Goal: Task Accomplishment & Management: Complete application form

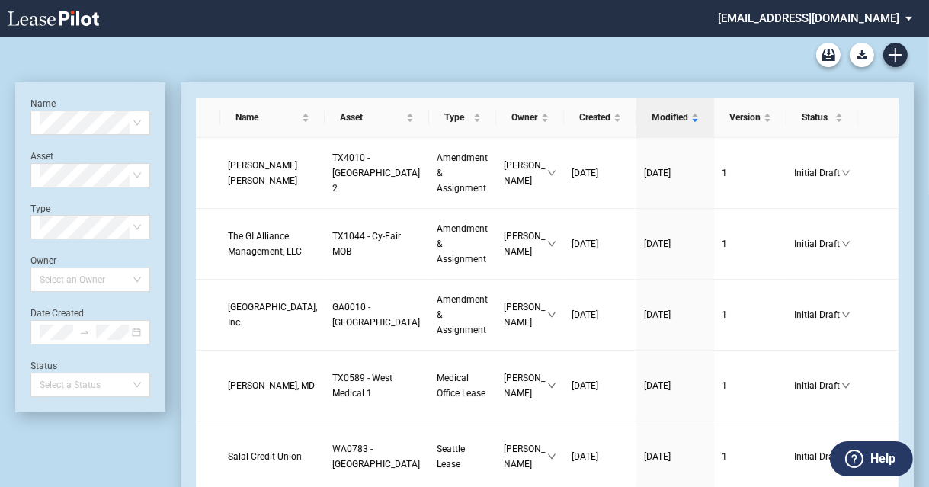
click at [561, 60] on div "Medical Office Lease Blank Form Medical Office Amendment Blank Form Medical Off…" at bounding box center [464, 55] width 898 height 37
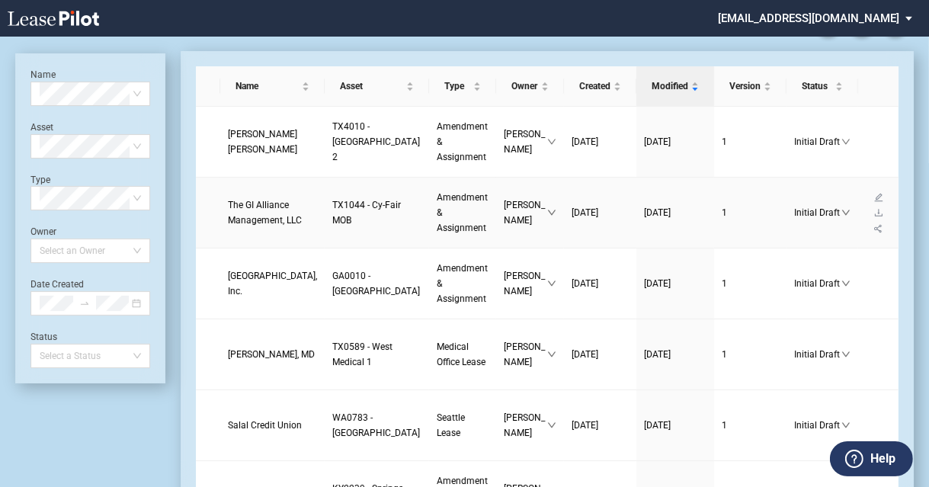
scroll to position [38, 0]
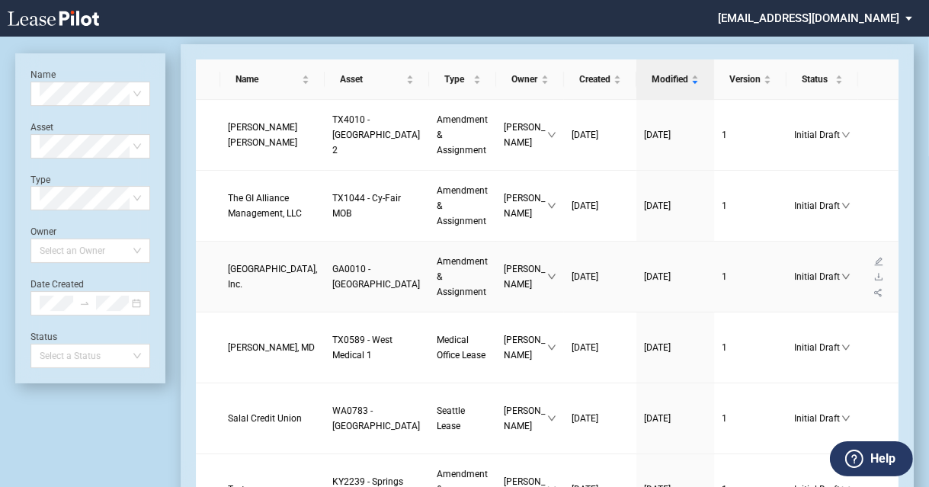
click at [245, 292] on link "[GEOGRAPHIC_DATA], Inc." at bounding box center [272, 276] width 89 height 30
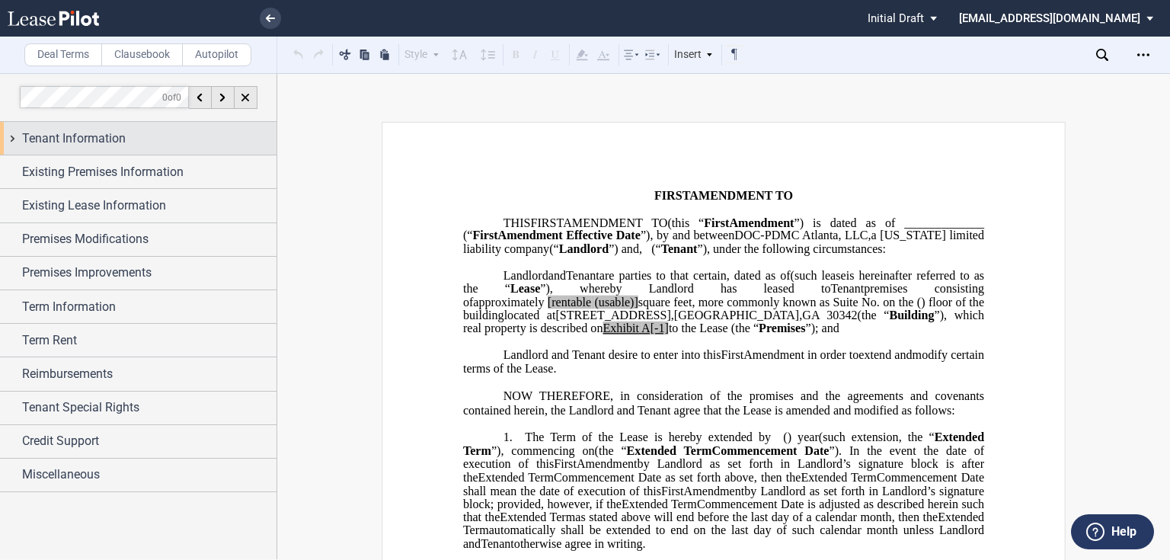
click at [116, 140] on span "Tenant Information" at bounding box center [74, 139] width 104 height 18
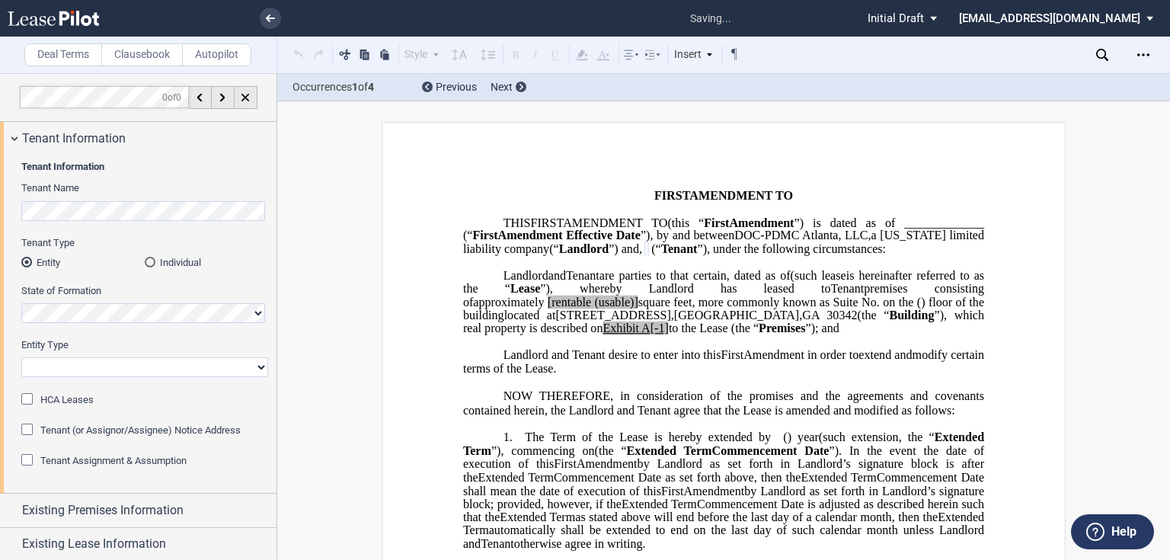
click at [139, 363] on select "Corporation Limited Liability Company General Partnership Limited Partnership O…" at bounding box center [144, 367] width 247 height 20
select select "Other"
click at [21, 357] on select "Corporation Limited Liability Company General Partnership Limited Partnership O…" at bounding box center [144, 367] width 247 height 20
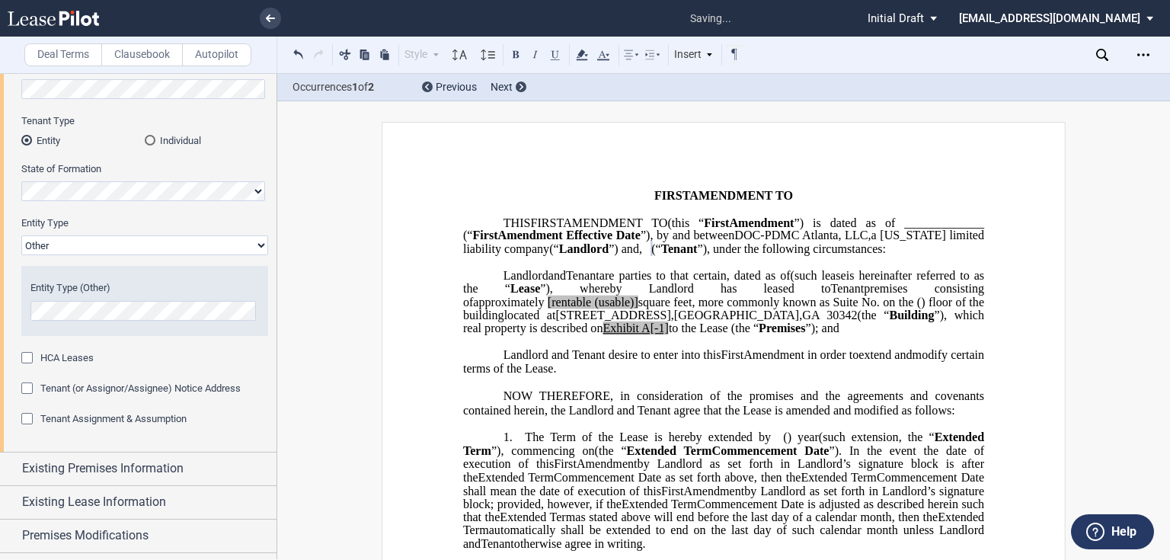
scroll to position [183, 0]
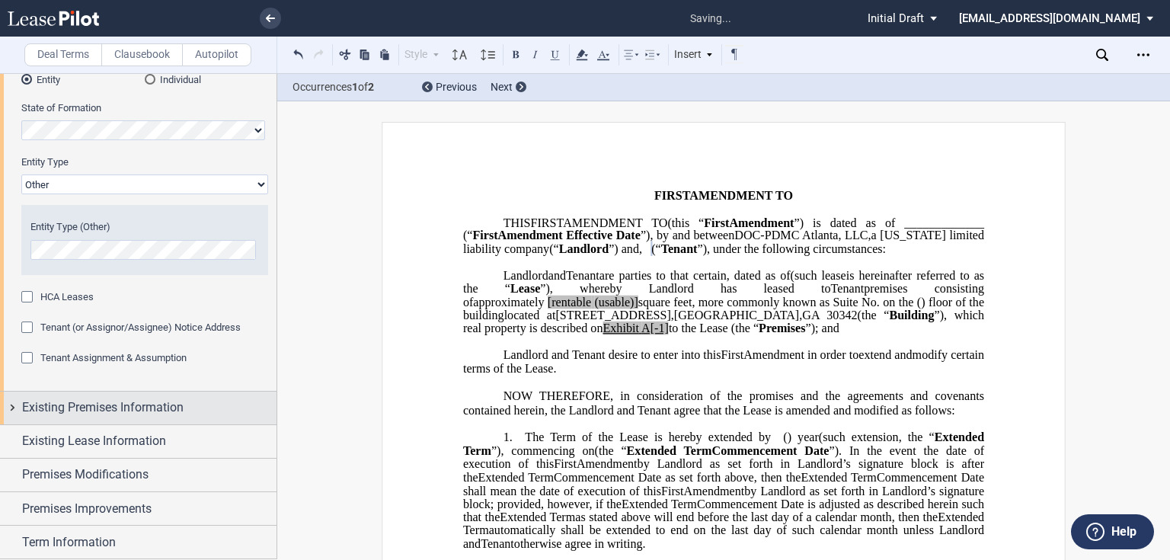
click at [113, 405] on span "Existing Premises Information" at bounding box center [103, 408] width 162 height 18
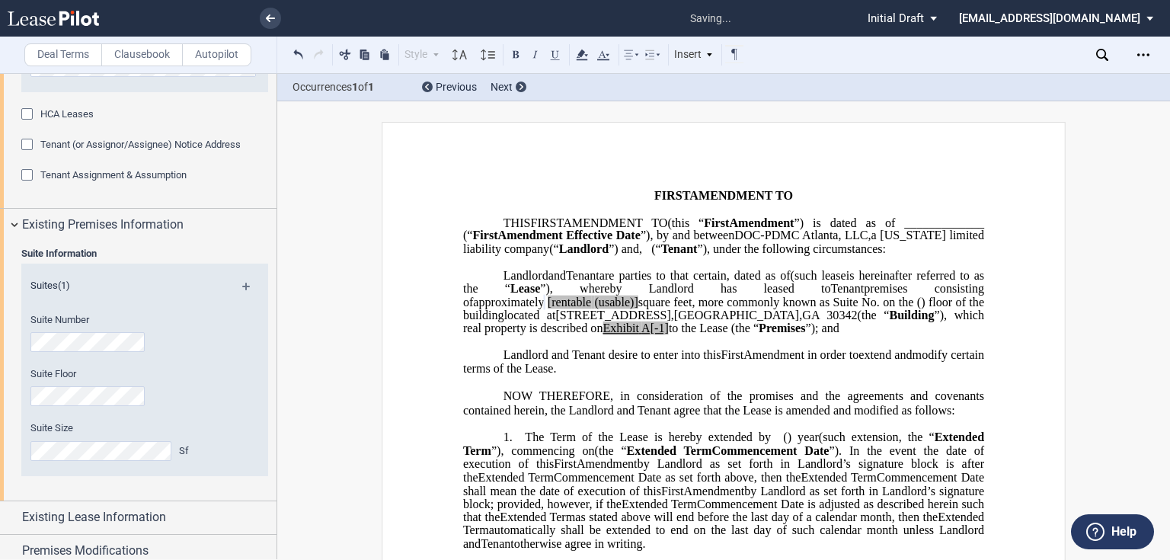
scroll to position [488, 0]
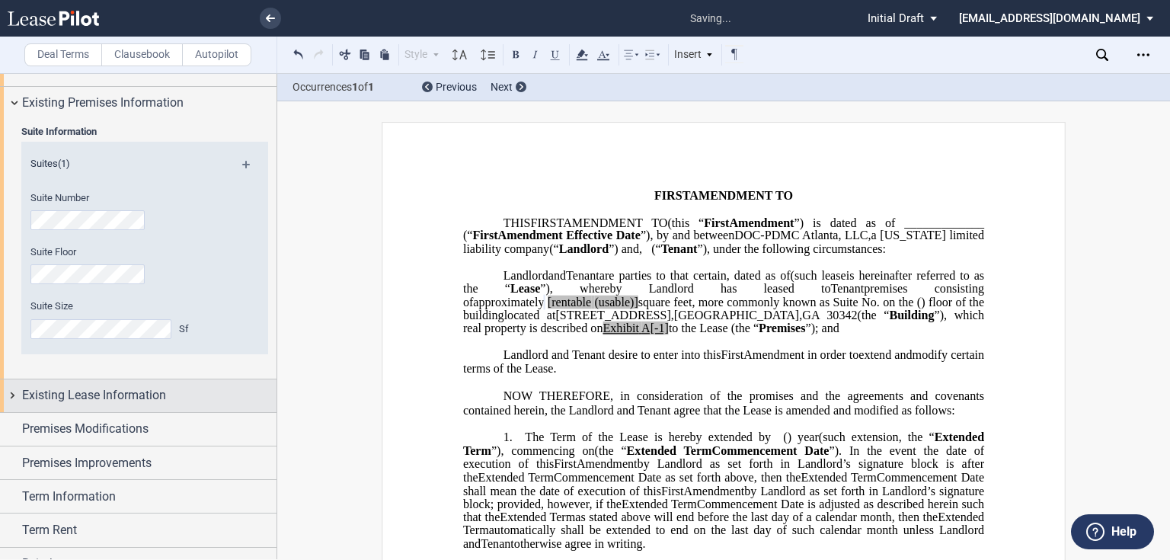
click at [95, 384] on div "Existing Lease Information" at bounding box center [138, 395] width 277 height 33
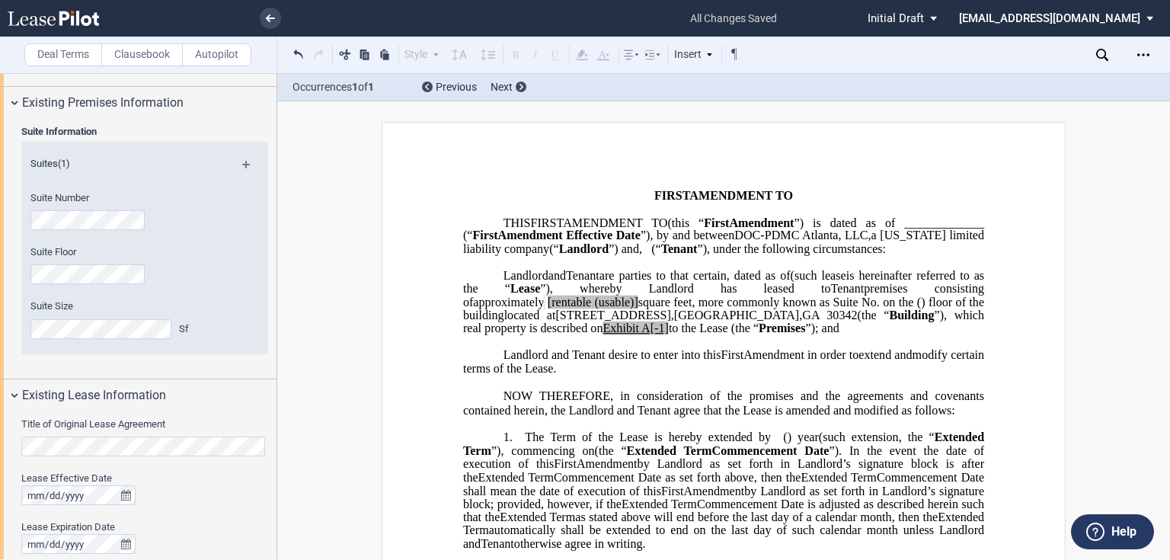
click at [0, 456] on html ".bocls-1{fill:#26354a;fill-rule:evenodd} Loading... × all changes saved Pending…" at bounding box center [585, 280] width 1170 height 560
click at [194, 419] on label "Title of Original Lease Agreement" at bounding box center [144, 425] width 247 height 14
click at [189, 431] on label "Title of Original Lease Agreement" at bounding box center [144, 425] width 247 height 14
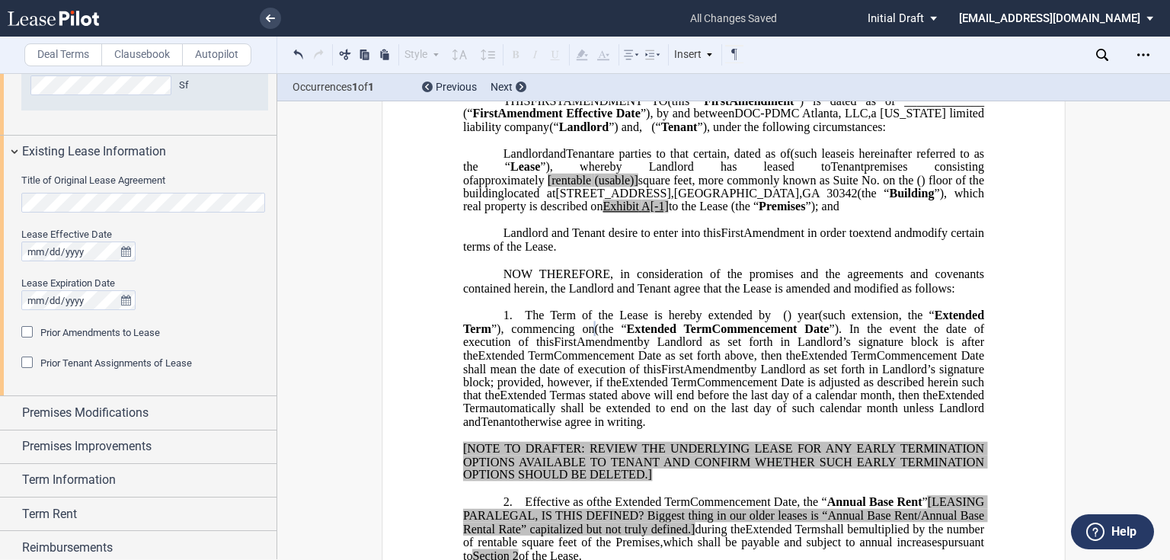
scroll to position [792, 0]
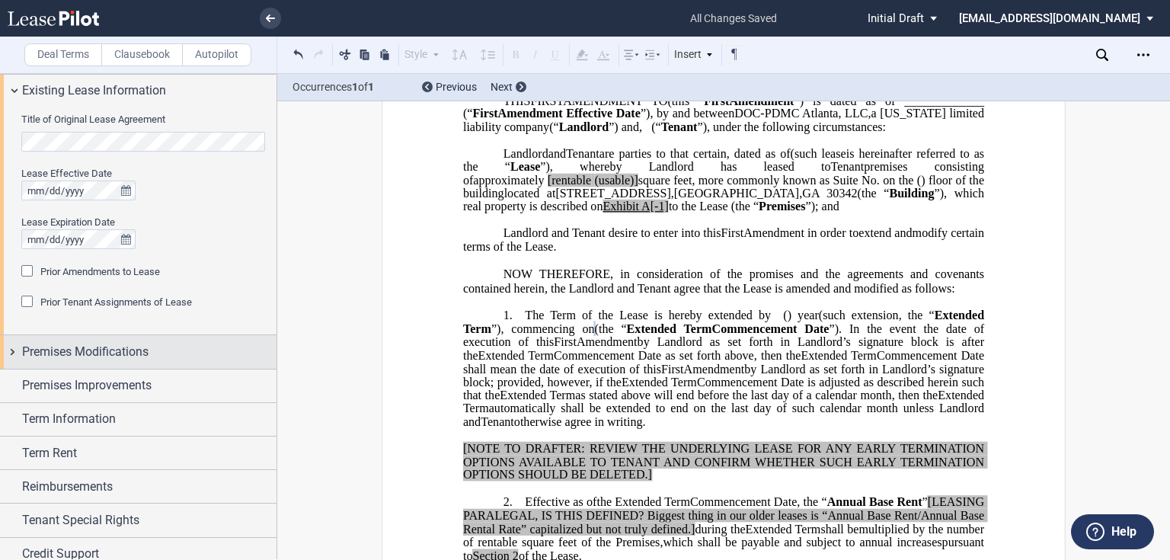
click at [91, 354] on span "Premises Modifications" at bounding box center [85, 352] width 126 height 18
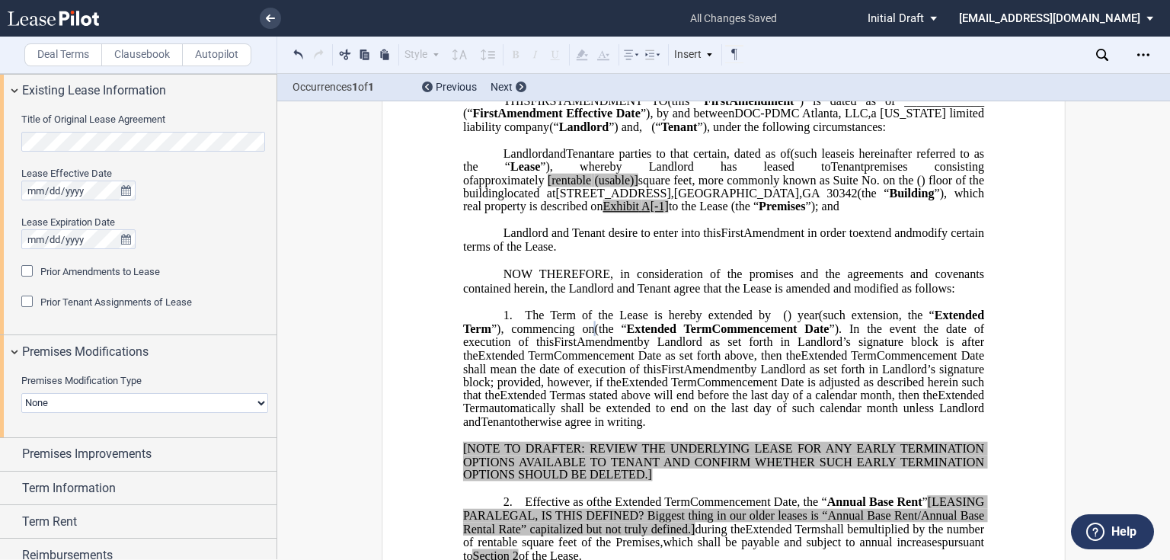
click at [148, 405] on select "None Expansion Relocation" at bounding box center [144, 403] width 247 height 20
click at [21, 393] on select "None Expansion Relocation" at bounding box center [144, 403] width 247 height 20
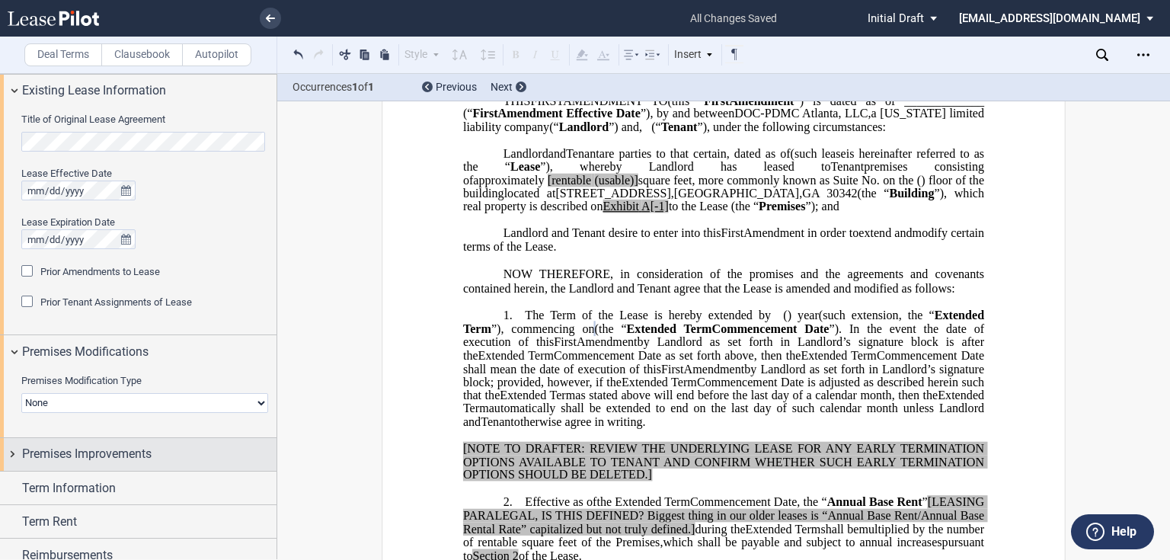
click at [133, 454] on span "Premises Improvements" at bounding box center [87, 454] width 130 height 18
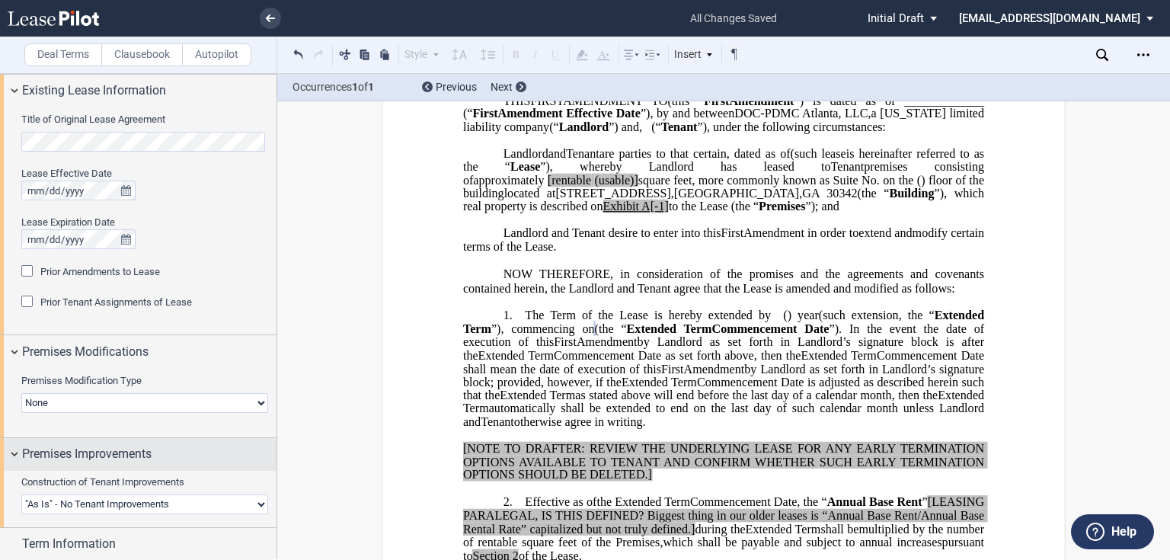
scroll to position [974, 0]
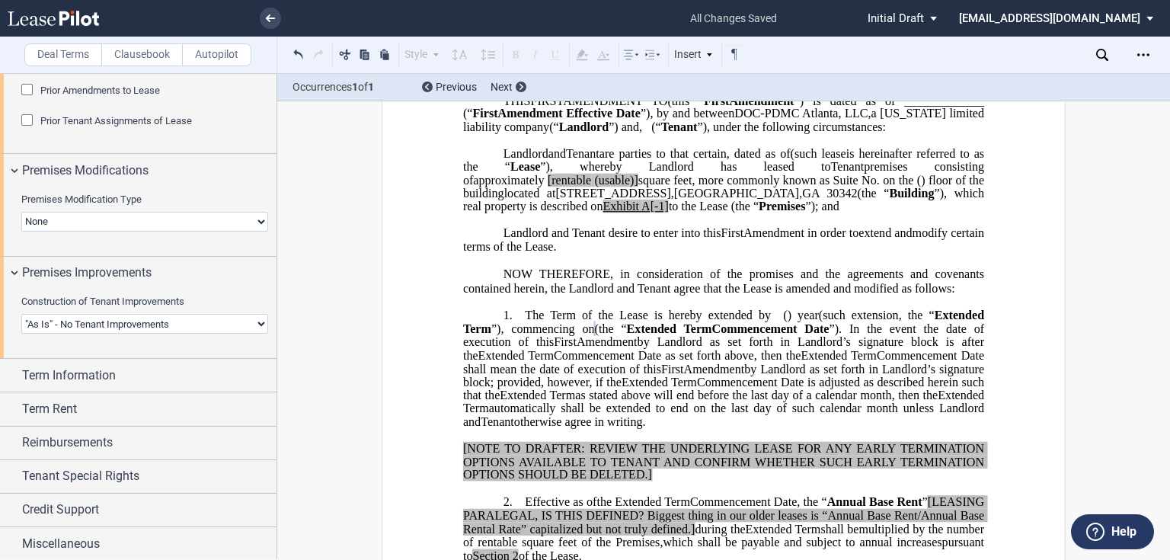
click at [169, 317] on select "Landlord Constructs Tenant Improvements Tenant Constructs Tenant Improvements "…" at bounding box center [144, 324] width 247 height 20
select select "landlord"
click at [21, 314] on select "Landlord Constructs Tenant Improvements Tenant Constructs Tenant Improvements "…" at bounding box center [144, 324] width 247 height 20
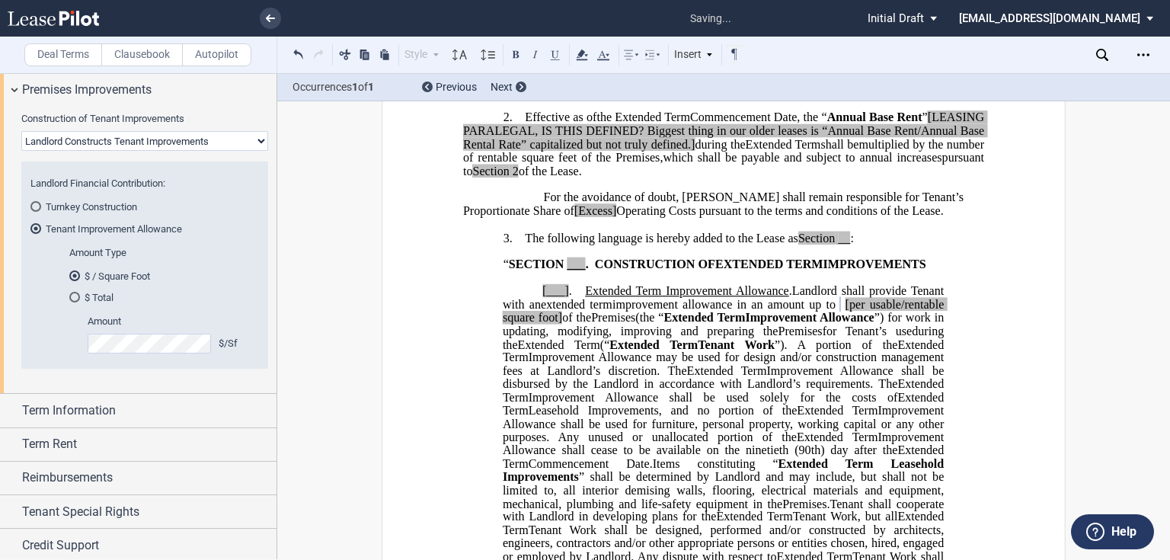
scroll to position [324, 0]
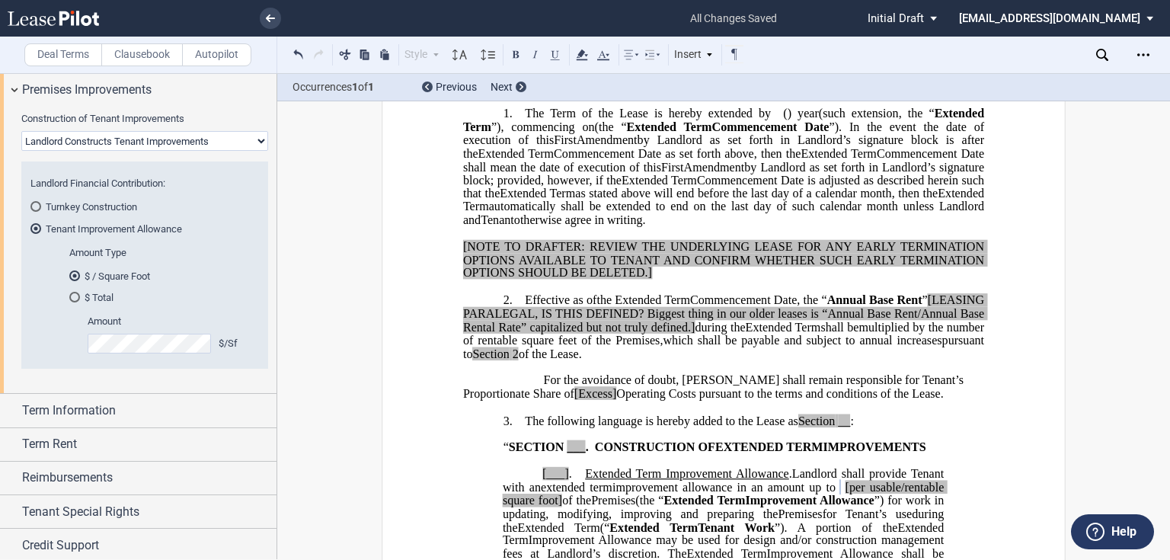
click at [500, 333] on span "[LEASING PARALEGAL, IS THIS DEFINED? Biggest thing in our older leases is “Annu…" at bounding box center [725, 313] width 524 height 40
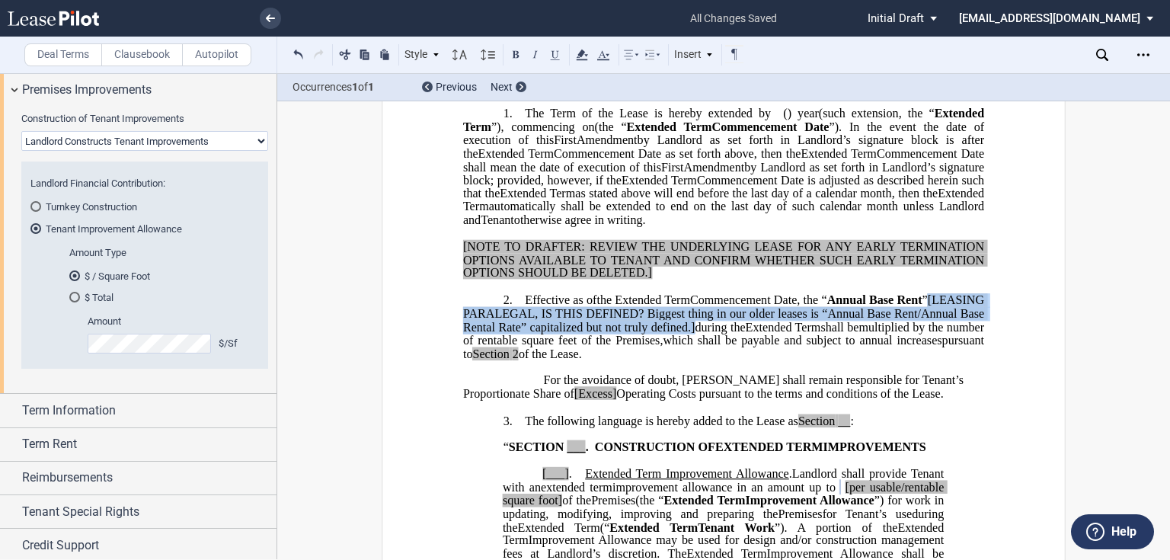
drag, startPoint x: 796, startPoint y: 355, endPoint x: 460, endPoint y: 339, distance: 336.4
click at [463, 333] on span "[LEASING PARALEGAL, IS THIS DEFINED? Biggest thing in our older leases is “Annu…" at bounding box center [725, 313] width 524 height 40
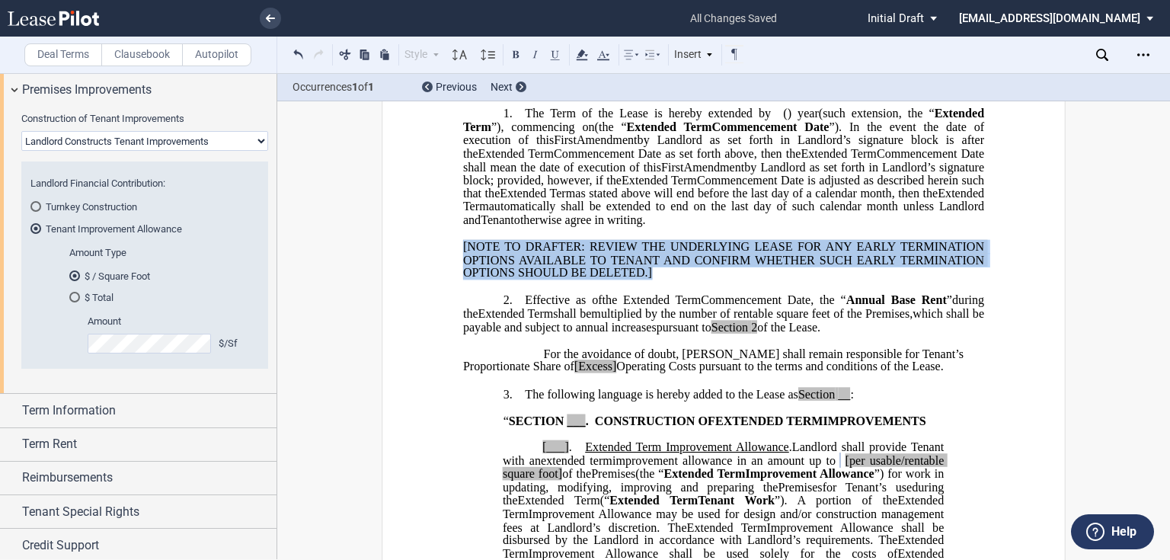
drag, startPoint x: 664, startPoint y: 305, endPoint x: 450, endPoint y: 275, distance: 216.2
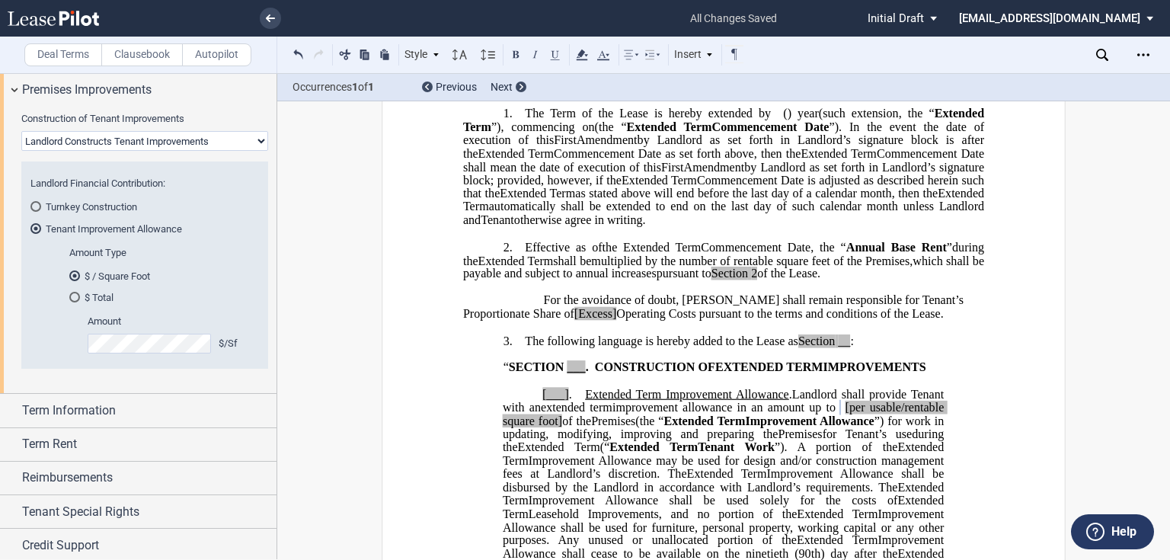
click at [539, 319] on div "﻿ !!SET_LEVEL_0!! !!LEASE_LEVEL_1!! 2. Effective as of [______] [______] the Ex…" at bounding box center [723, 274] width 521 height 94
click at [540, 320] on span "For the avoidance of doubt, Tenant shall remain responsible for Tenant’s Propor…" at bounding box center [715, 306] width 504 height 27
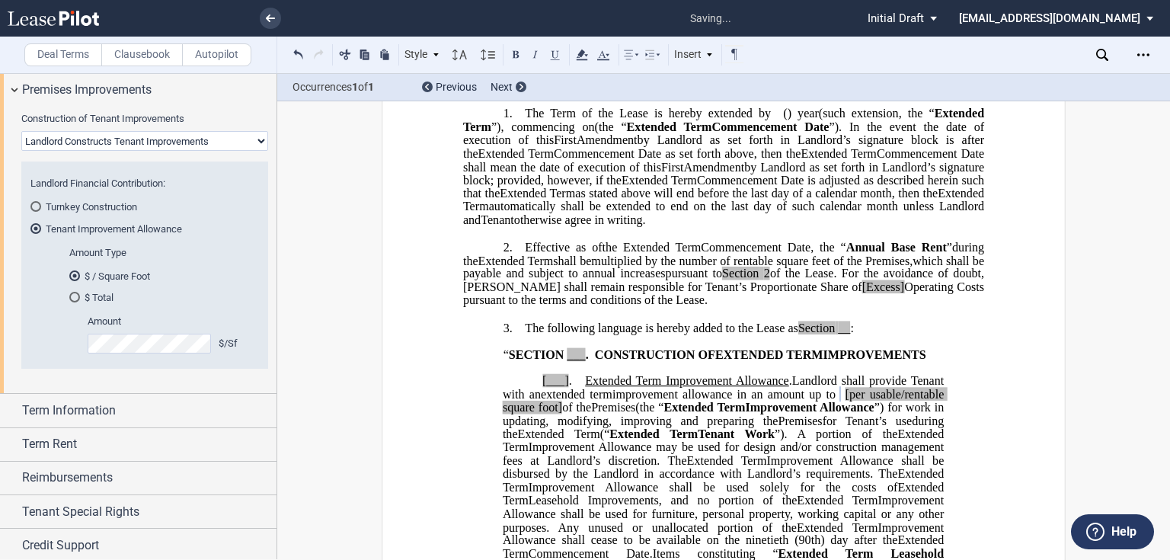
click at [905, 294] on span "[Excess]" at bounding box center [884, 287] width 43 height 14
drag, startPoint x: 939, startPoint y: 317, endPoint x: 986, endPoint y: 312, distance: 47.5
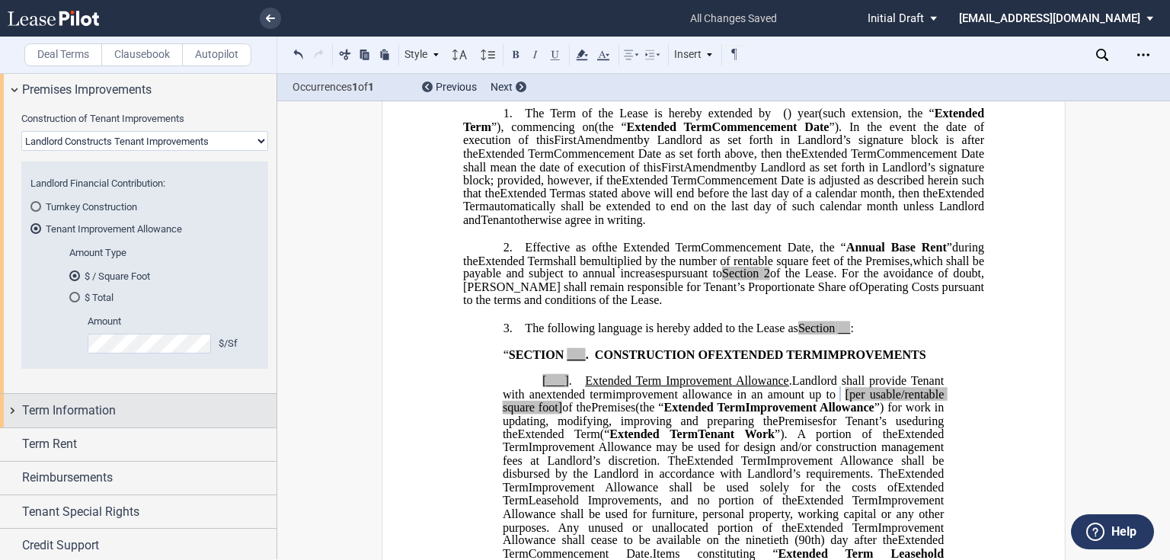
click at [58, 414] on span "Term Information" at bounding box center [69, 411] width 94 height 18
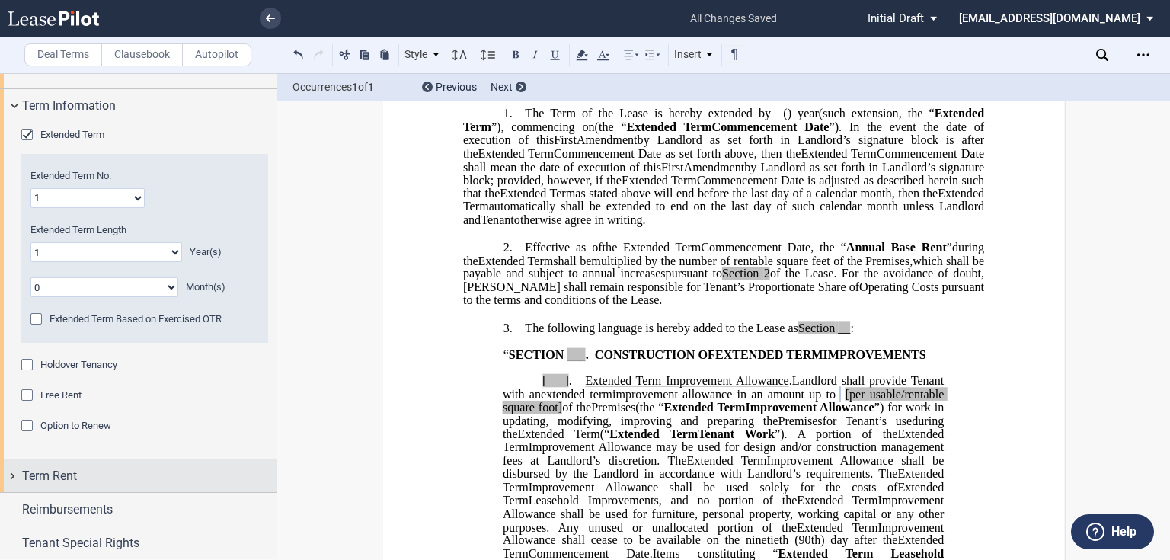
scroll to position [1522, 0]
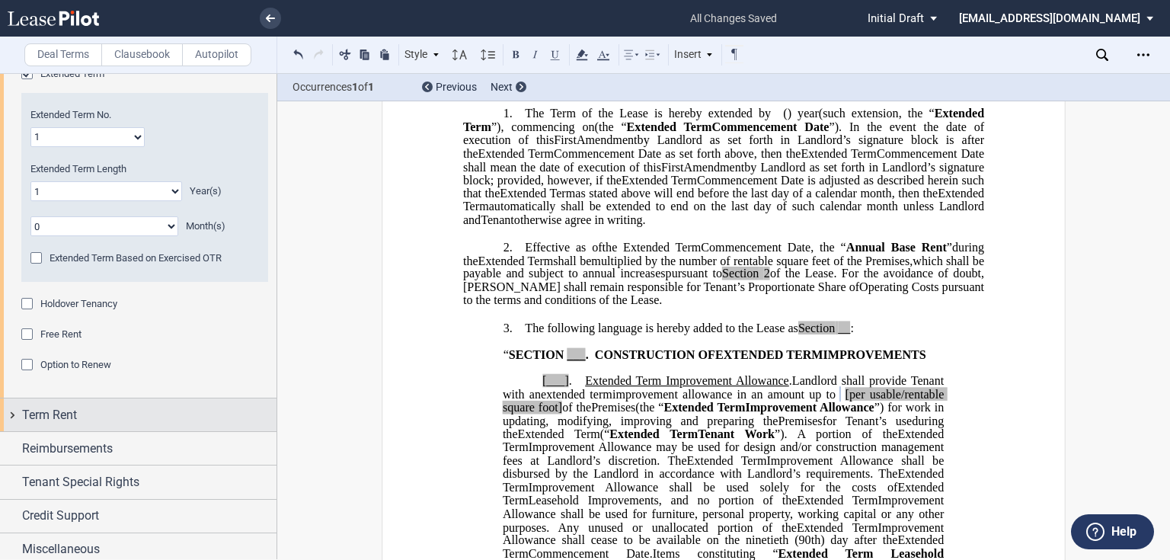
click at [105, 408] on div "Term Rent" at bounding box center [149, 415] width 255 height 18
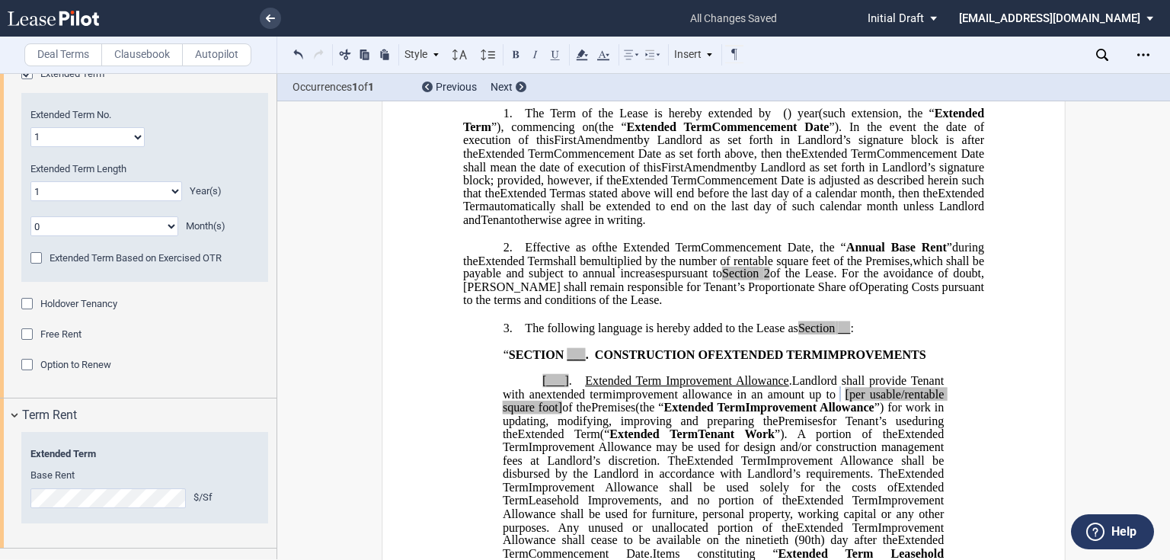
scroll to position [1644, 0]
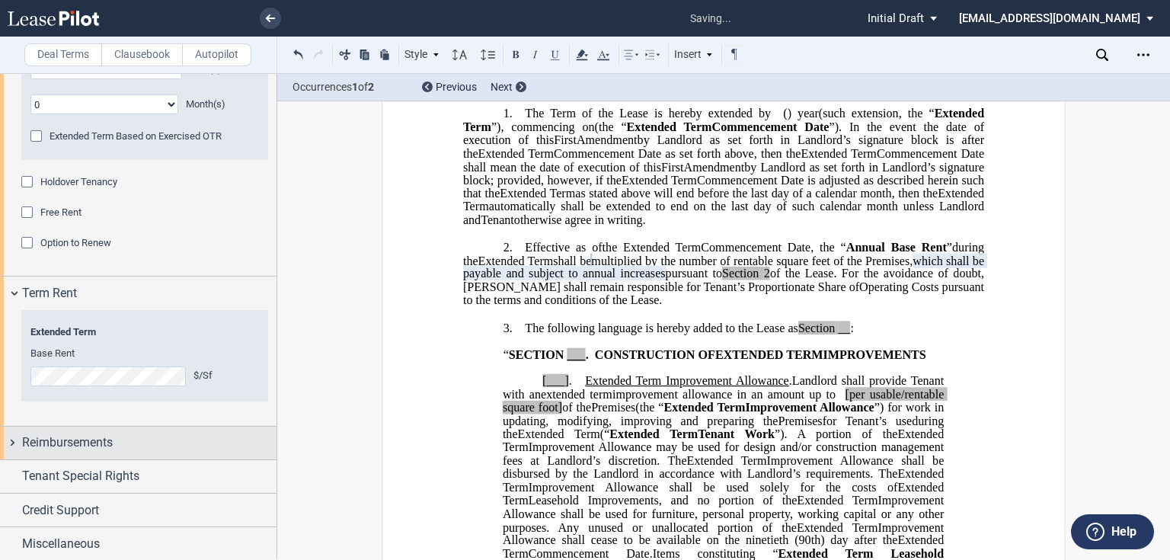
click at [104, 440] on span "Reimbursements" at bounding box center [67, 443] width 91 height 18
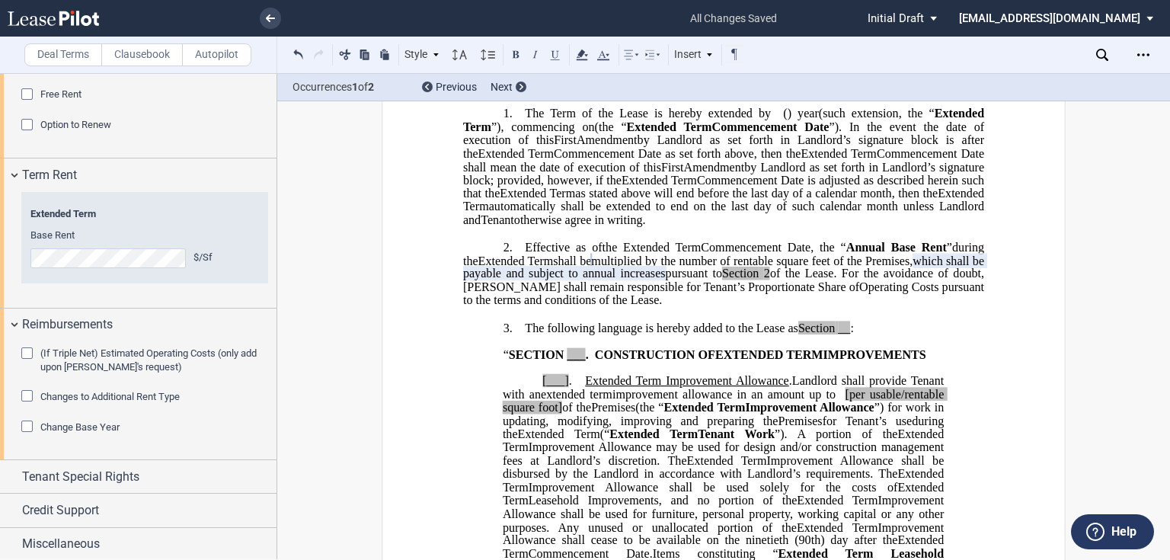
click at [504, 361] on span "“" at bounding box center [506, 354] width 5 height 14
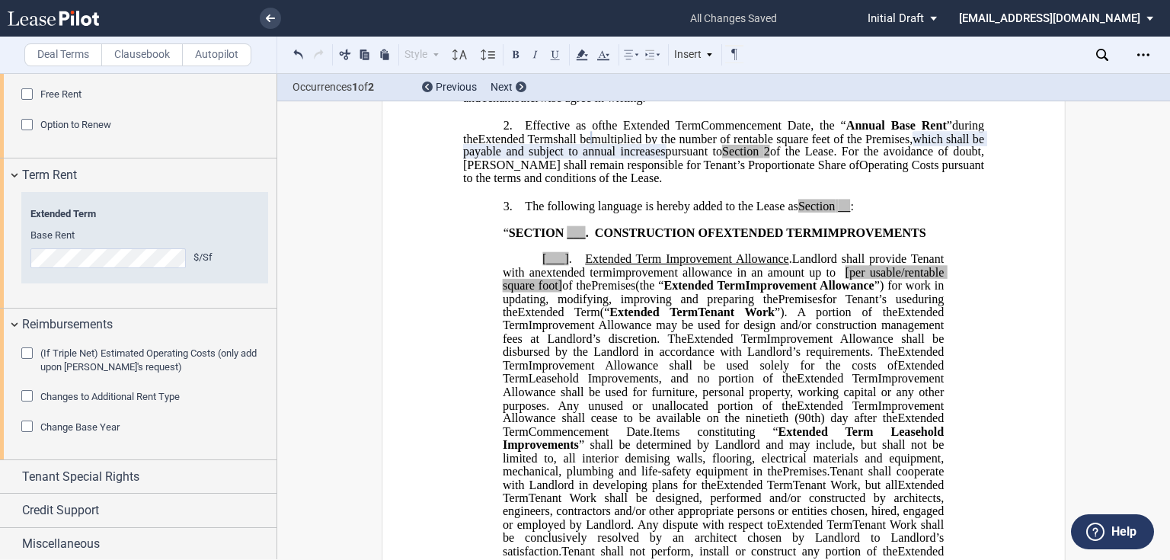
scroll to position [568, 0]
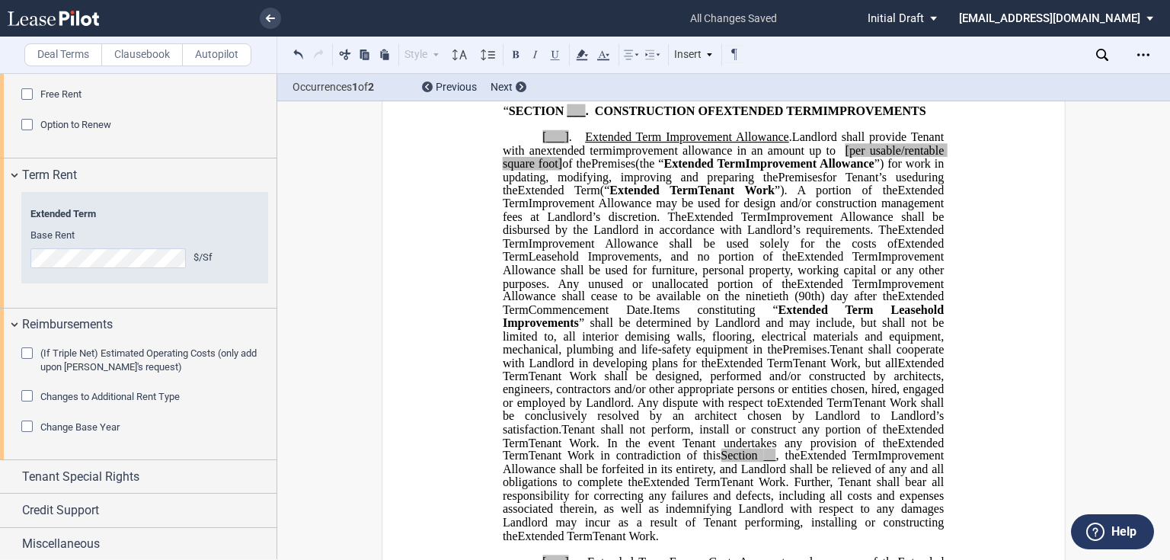
drag, startPoint x: 635, startPoint y: 445, endPoint x: 488, endPoint y: 204, distance: 281.8
click at [543, 117] on span "SECTION" at bounding box center [537, 111] width 56 height 14
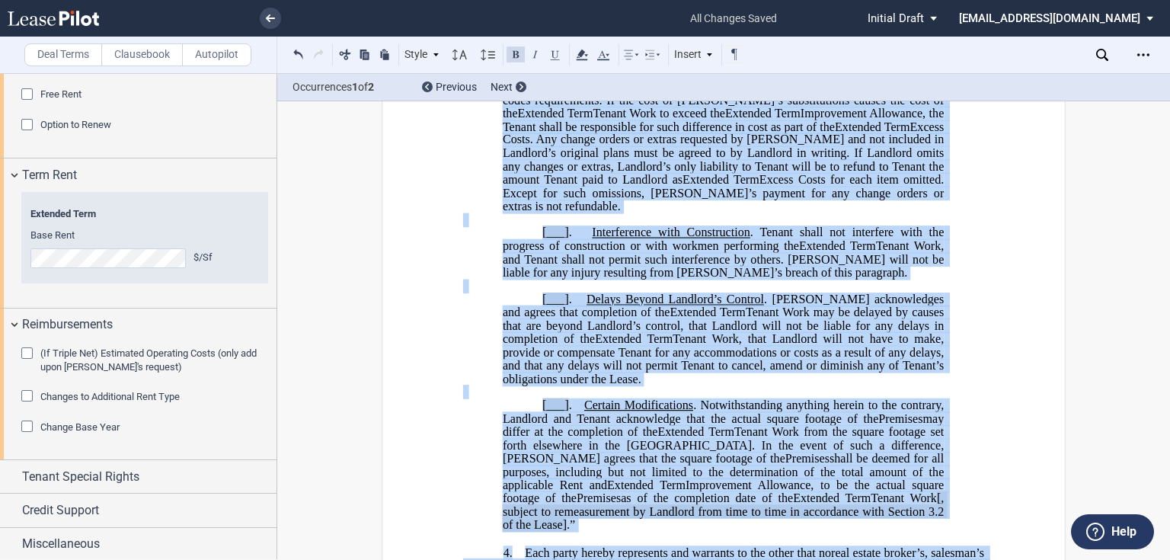
scroll to position [1522, 0]
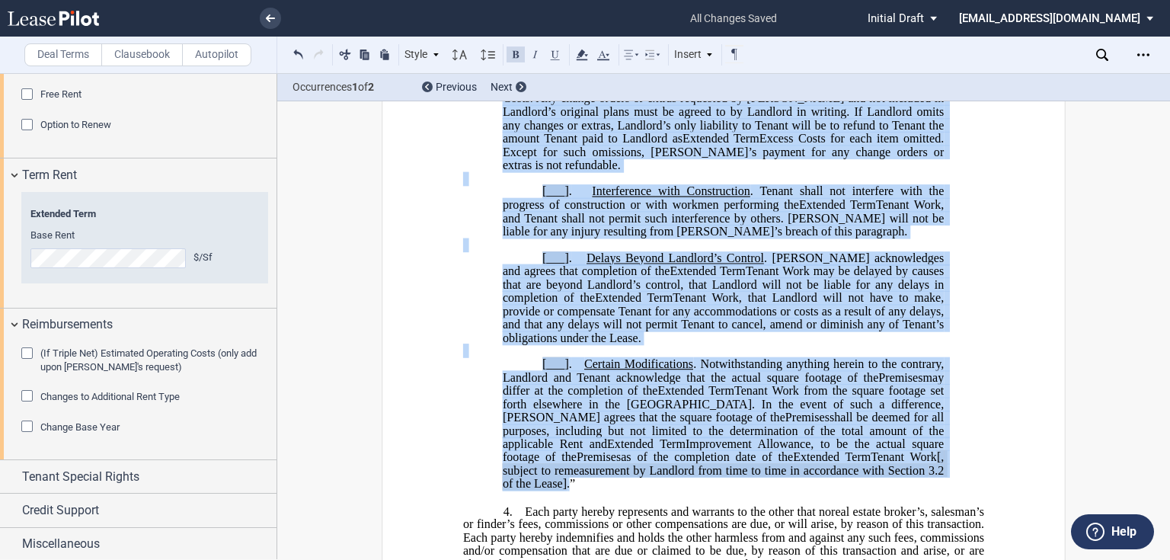
drag, startPoint x: 500, startPoint y: 194, endPoint x: 860, endPoint y: 474, distance: 455.6
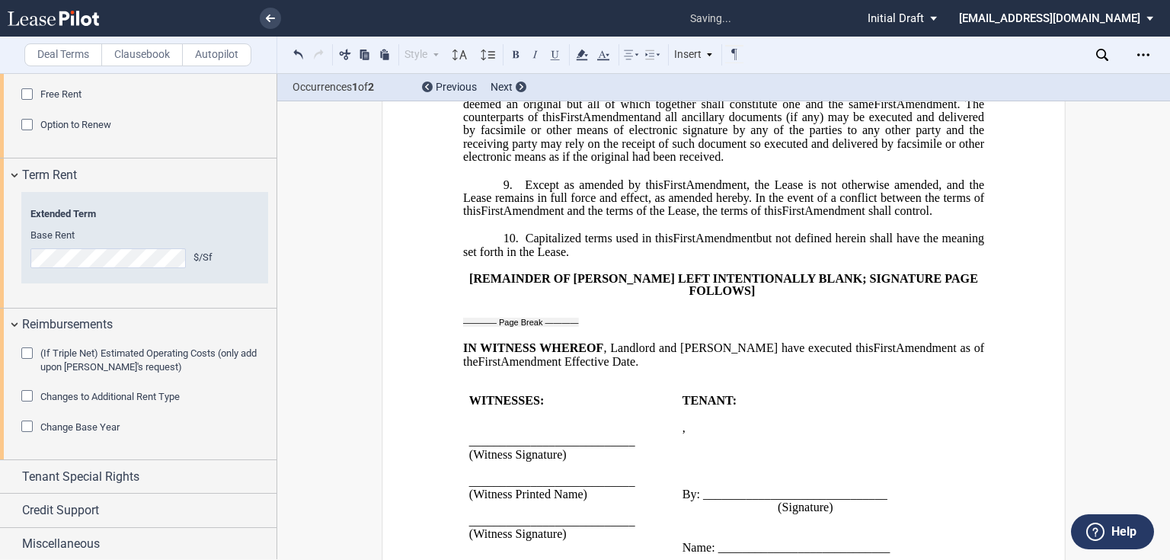
scroll to position [913, 0]
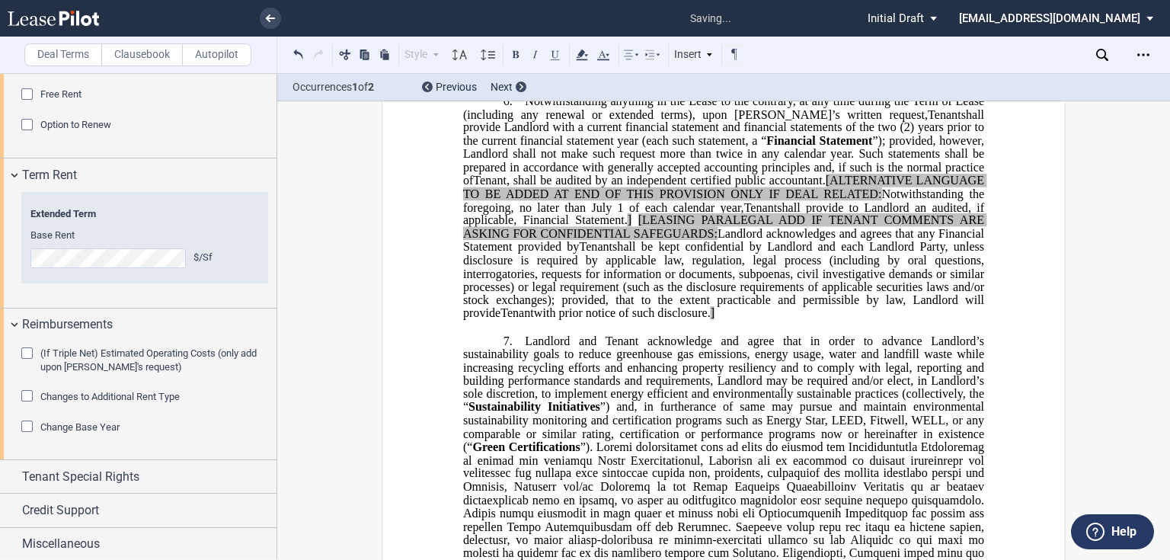
click at [706, 320] on span "shall be kept confidential by Landlord and each Landlord Party, unless disclosu…" at bounding box center [725, 280] width 524 height 80
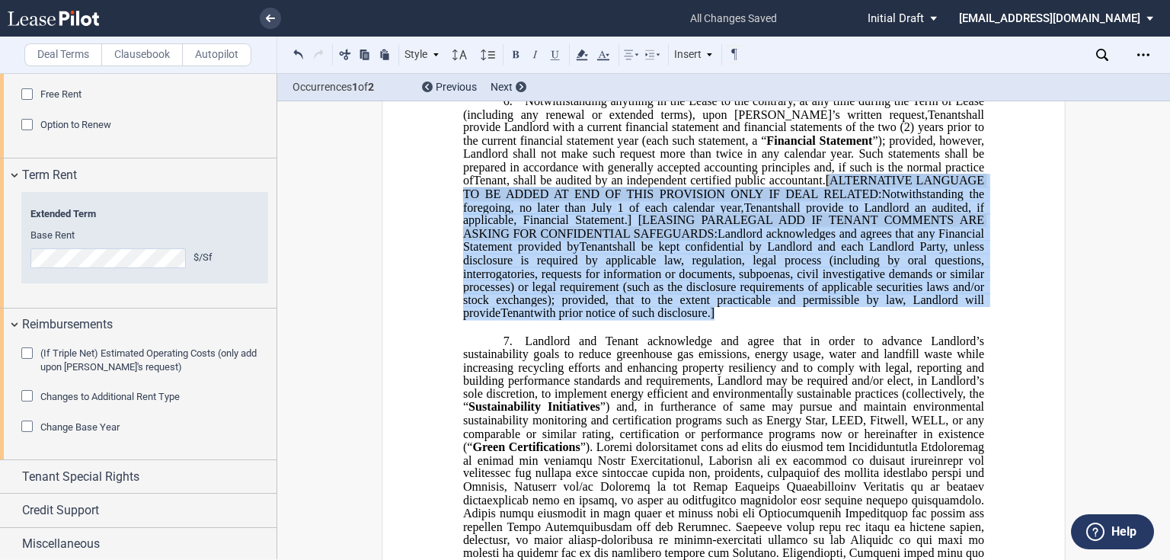
drag, startPoint x: 826, startPoint y: 219, endPoint x: 830, endPoint y: 351, distance: 131.1
click at [830, 320] on p "6. Notwithstanding anything in the Lease to the contrary, at any time during th…" at bounding box center [723, 207] width 521 height 226
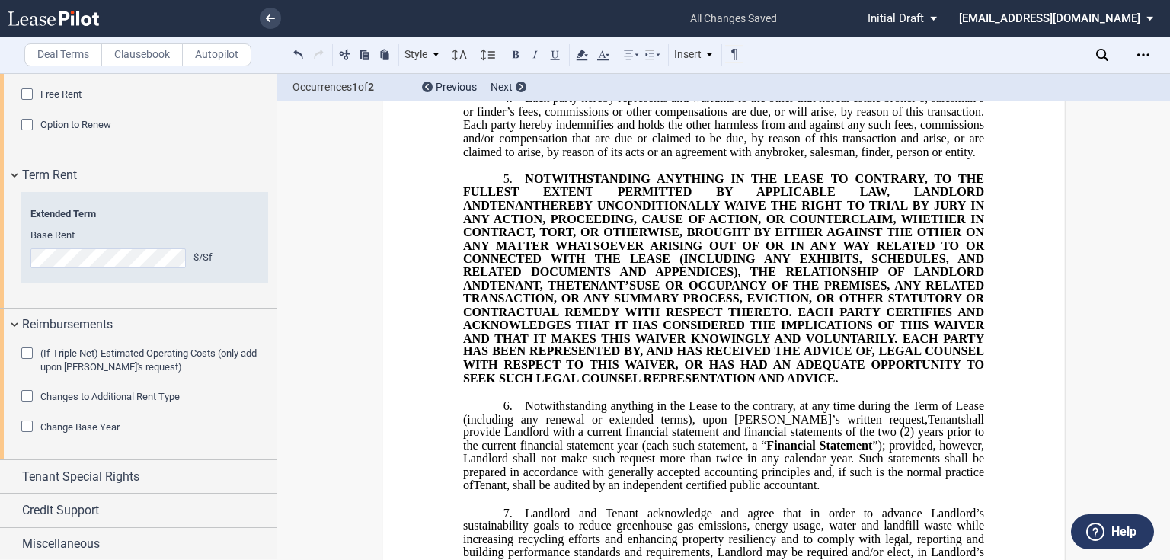
scroll to position [364, 0]
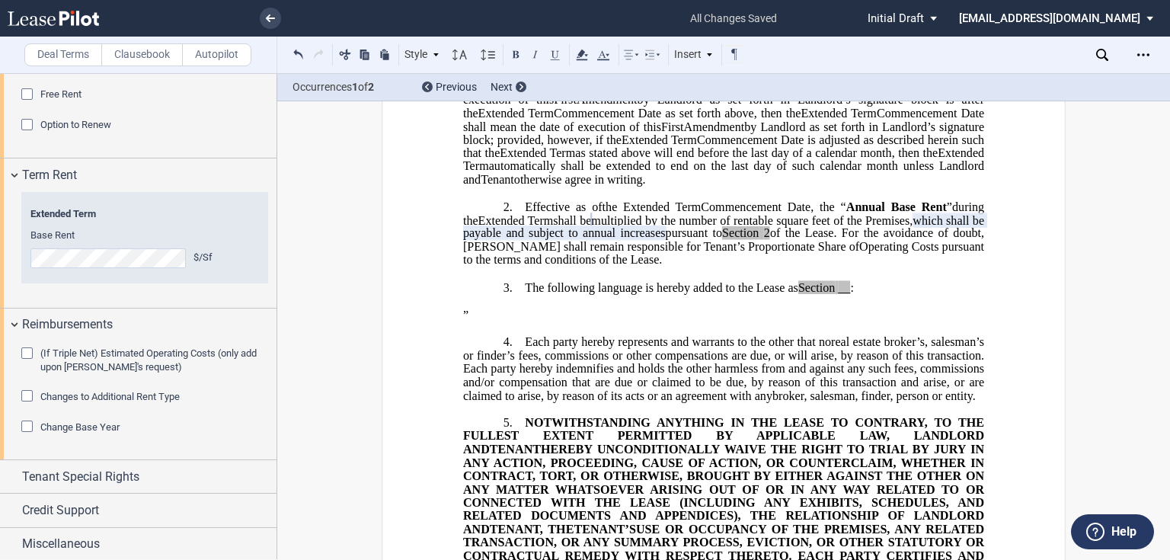
click at [511, 335] on p "﻿" at bounding box center [723, 328] width 521 height 13
click at [509, 322] on p "﻿ ﻿ ”" at bounding box center [723, 315] width 521 height 14
click at [130, 55] on label "Clausebook" at bounding box center [142, 54] width 82 height 23
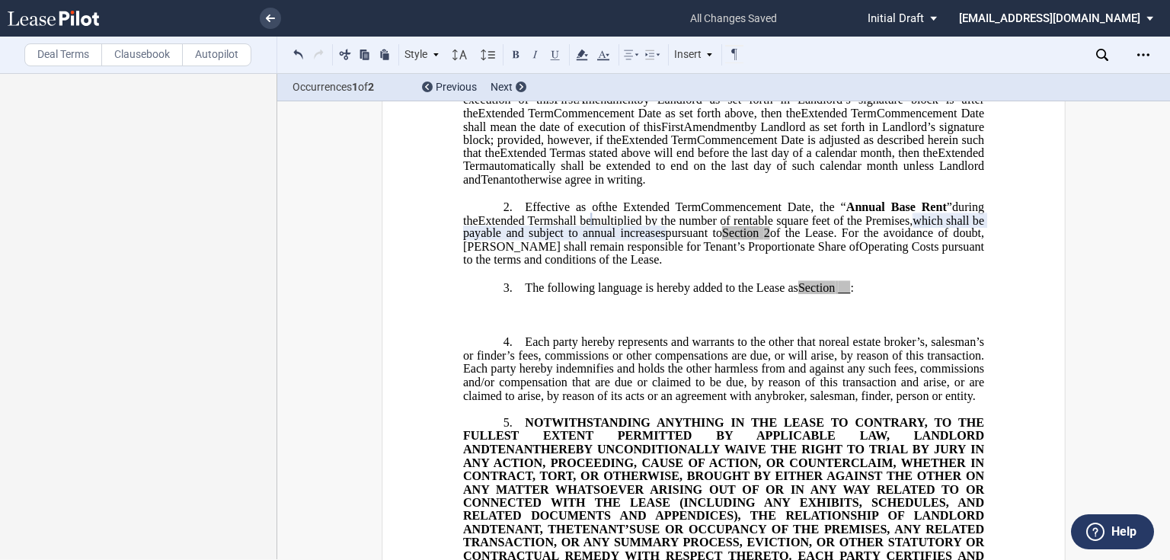
scroll to position [303, 0]
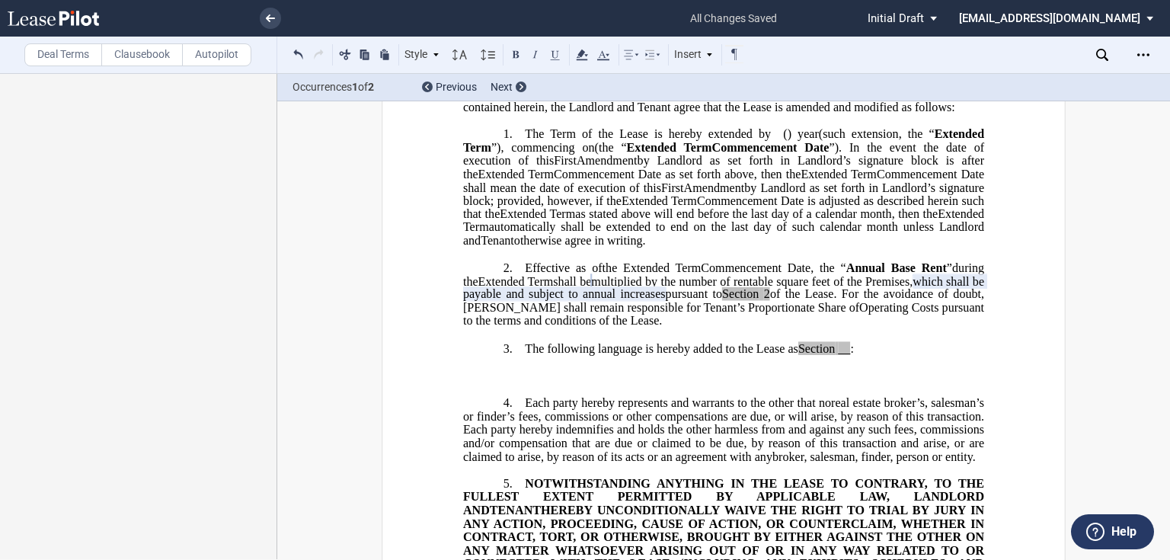
click at [573, 383] on p "﻿" at bounding box center [723, 376] width 521 height 14
click at [863, 356] on p "3. The following language is hereby added to the Lease as Section __ :" at bounding box center [723, 348] width 521 height 14
click at [848, 341] on p at bounding box center [723, 334] width 521 height 13
click at [853, 355] on span ":" at bounding box center [851, 348] width 3 height 14
click at [864, 356] on p "3. The following language is hereby added to the Lease as Section __ :" at bounding box center [723, 348] width 521 height 14
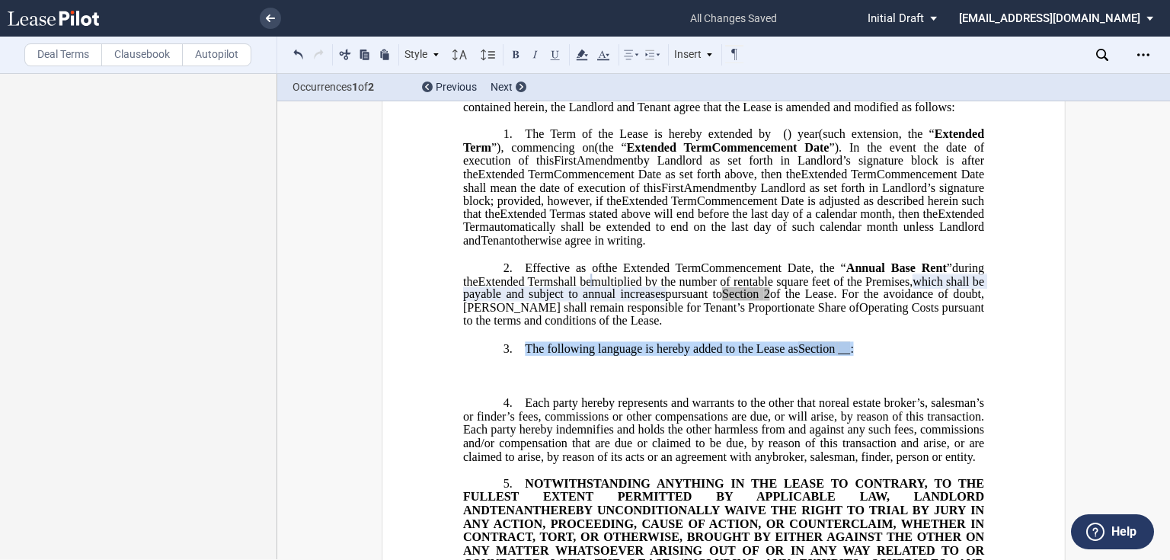
drag, startPoint x: 875, startPoint y: 367, endPoint x: 523, endPoint y: 372, distance: 352.1
click at [523, 356] on p "3. The following language is hereby added to the Lease as Section __ :" at bounding box center [723, 348] width 521 height 14
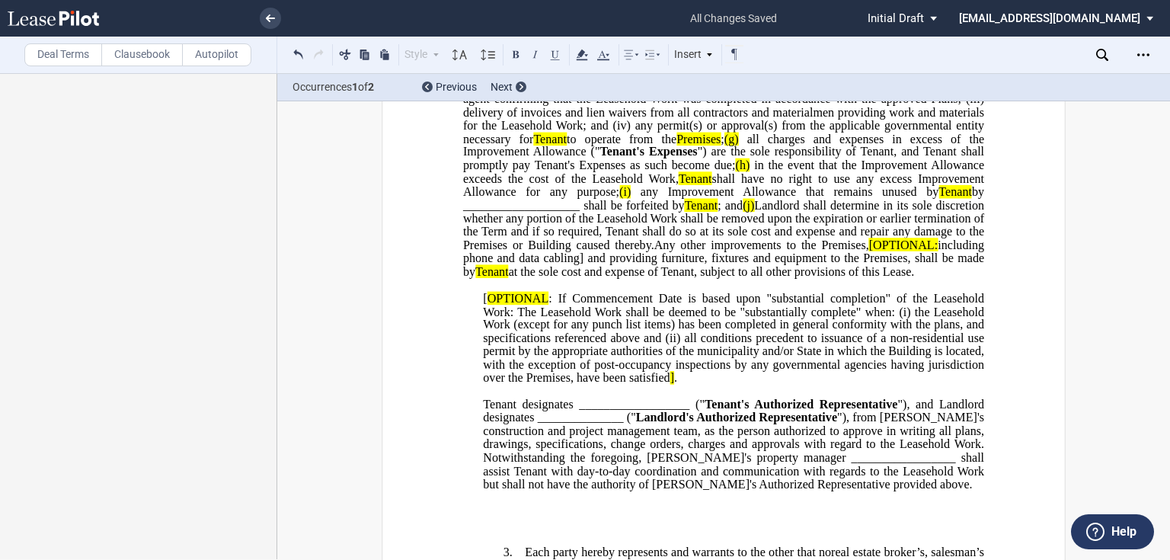
scroll to position [974, 0]
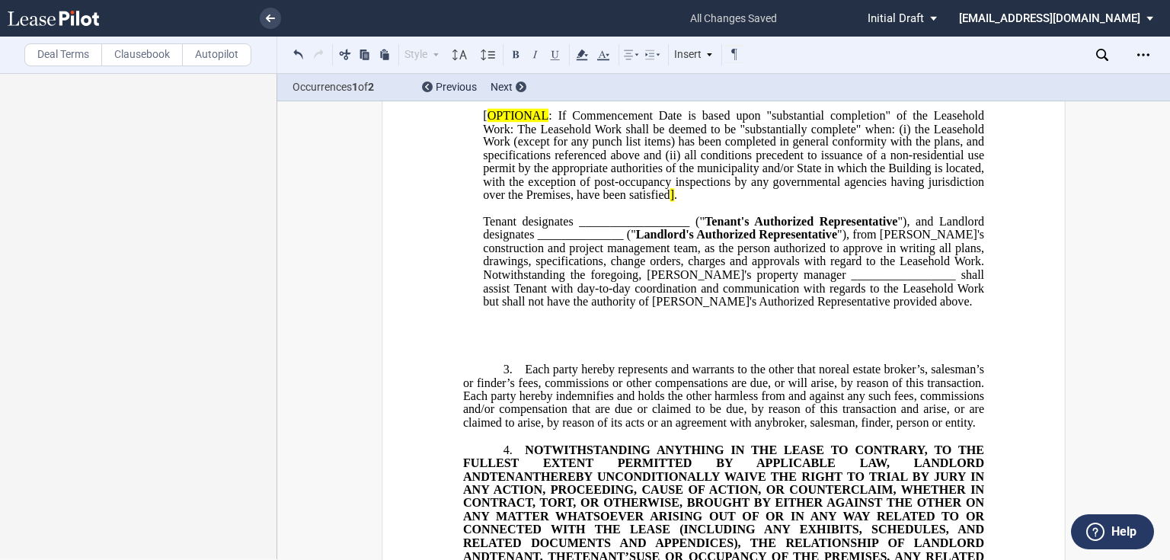
click at [890, 309] on p "Tenant designates __________________ (" Tenant's Authorized Representative "), …" at bounding box center [733, 262] width 501 height 93
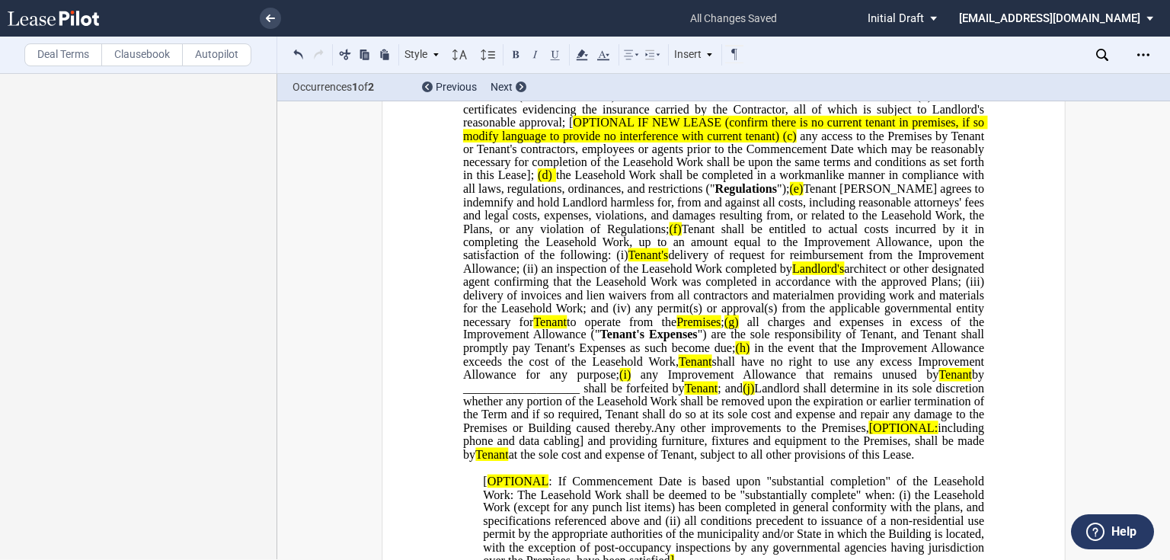
scroll to position [364, 0]
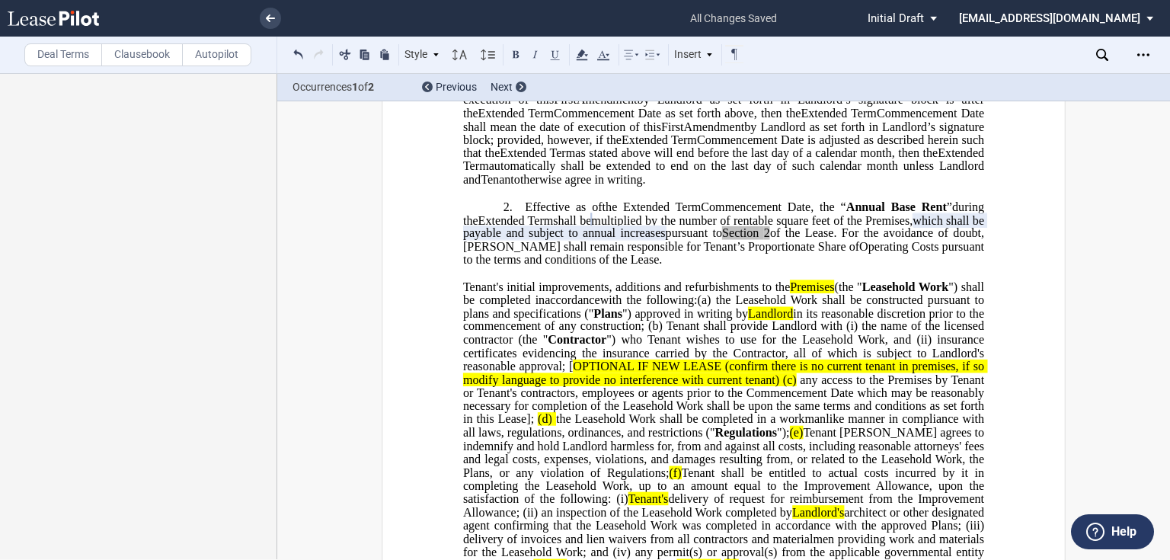
click at [831, 267] on p "2. Effective as of [______] [______] the Extended Term the ﻿ ﻿ Extended Term Co…" at bounding box center [723, 233] width 521 height 67
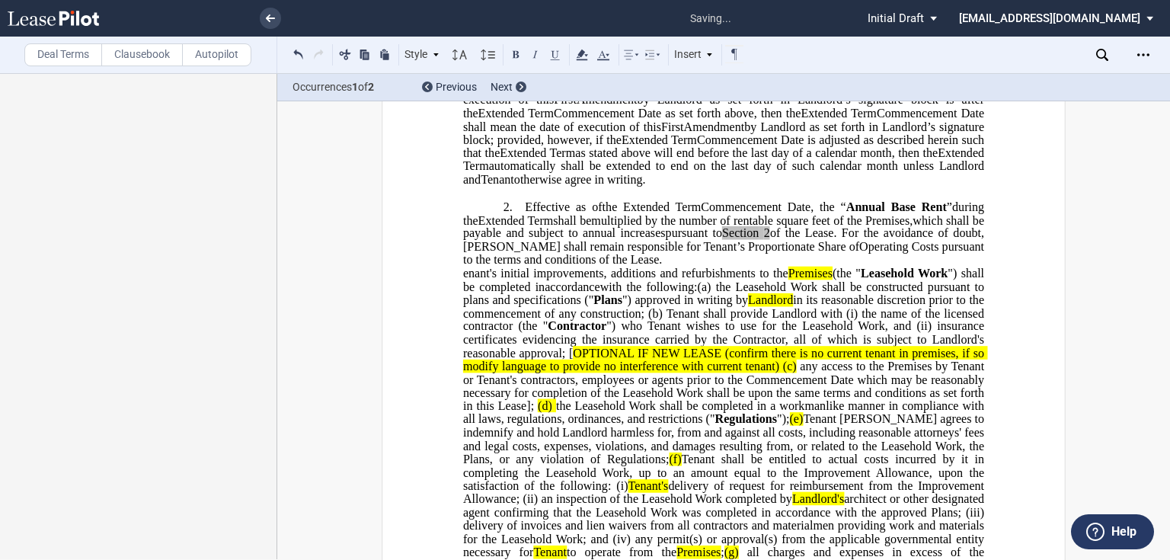
click at [706, 267] on span "Operating Costs pursuant to the terms and conditions of the Lease." at bounding box center [725, 253] width 524 height 27
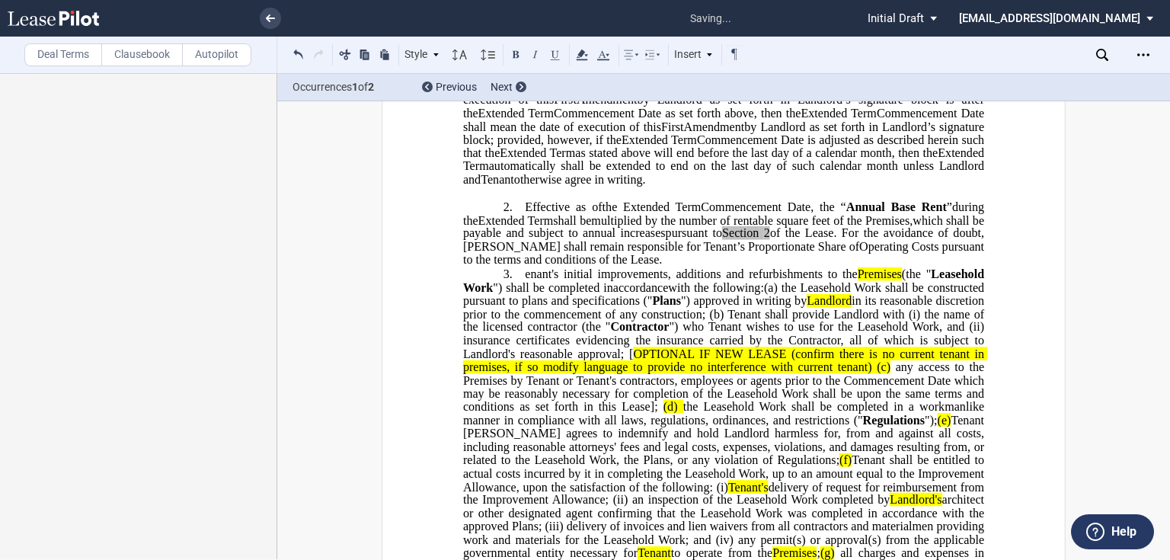
click at [520, 299] on p "3. enant's initial improvements, additions and refurbishments to the Premises (…" at bounding box center [723, 486] width 521 height 439
click at [517, 302] on p "3. Tenant's initial improvements, additions and refurbishments to the Premises …" at bounding box center [723, 486] width 521 height 439
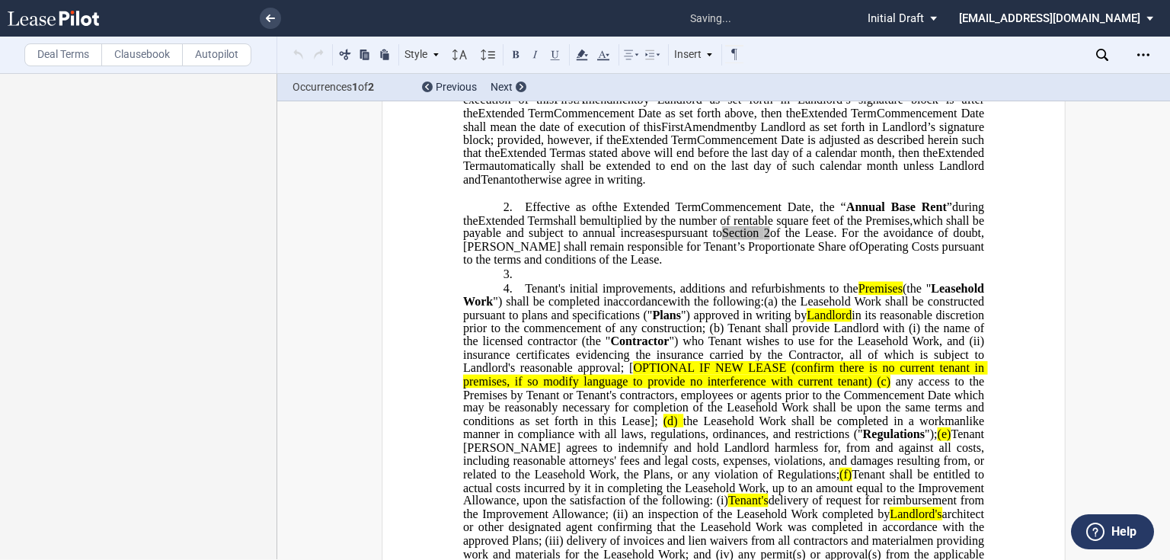
click at [547, 282] on p "3. ﻿" at bounding box center [723, 274] width 521 height 14
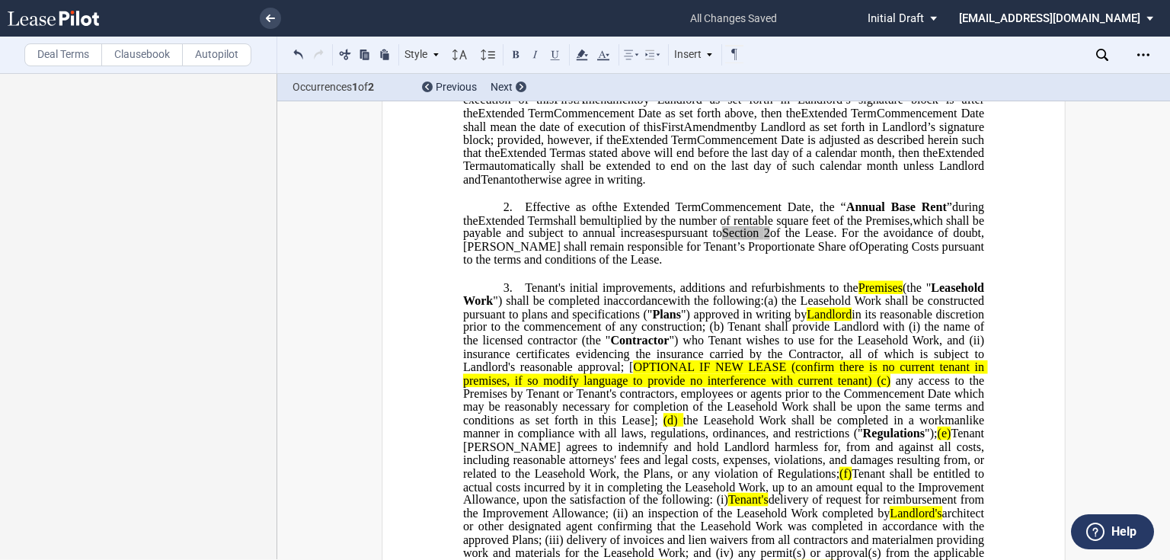
click at [525, 294] on span "Tenant's initial improvements, additions and refurbishments to the" at bounding box center [691, 287] width 333 height 14
click at [681, 486] on span "Tenant shall be entitled to actual costs incurred by it in completing the Lease…" at bounding box center [725, 486] width 524 height 40
